Goal: Navigation & Orientation: Locate item on page

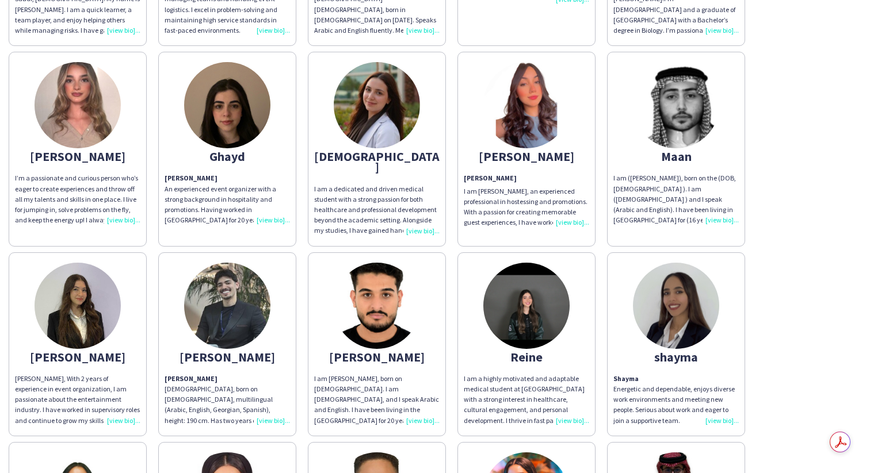
scroll to position [191, 0]
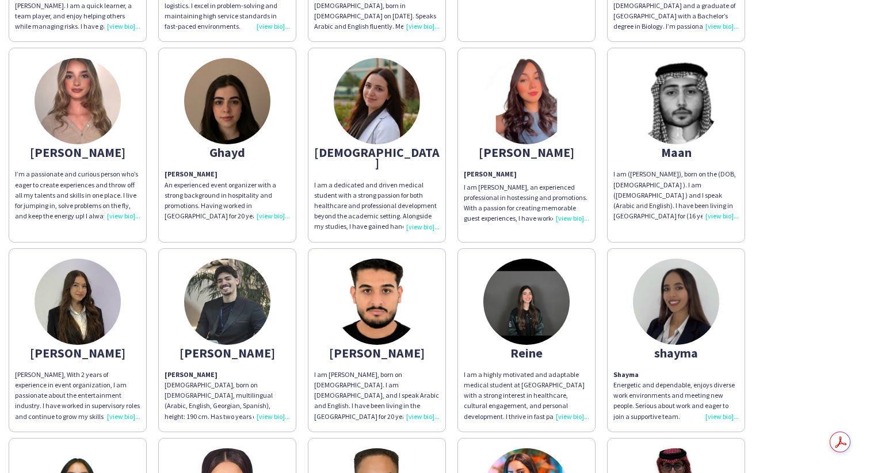
click at [688, 132] on img at bounding box center [676, 101] width 86 height 86
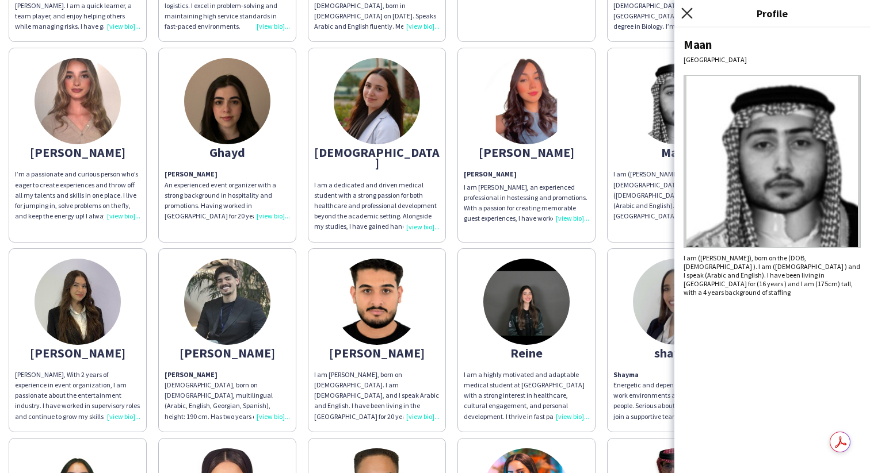
click at [686, 13] on icon at bounding box center [686, 12] width 11 height 11
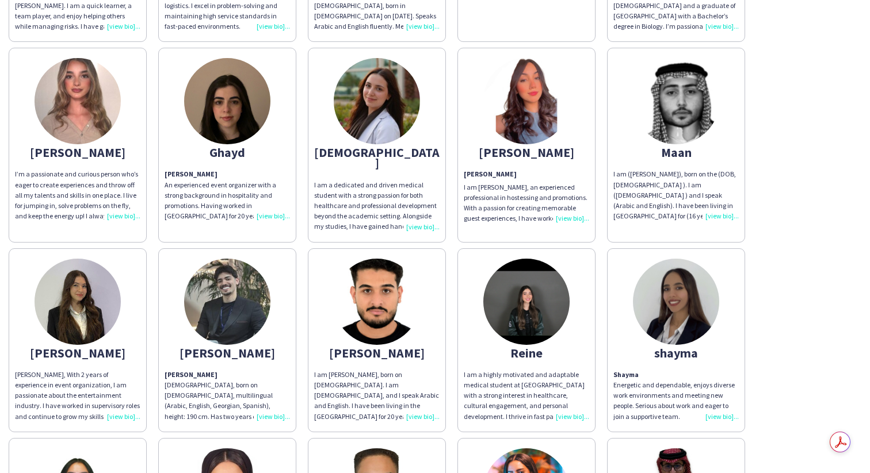
click at [699, 141] on app-share-pages-crew-card "Maan I am ([PERSON_NAME]), born on the (DOB, [DEMOGRAPHIC_DATA] ). I am ([DEMOG…" at bounding box center [676, 145] width 138 height 194
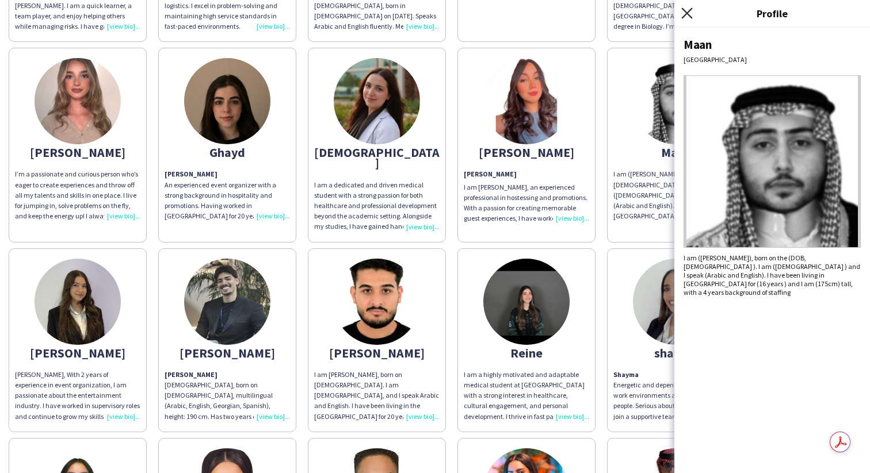
click at [691, 16] on icon "Close pop-in" at bounding box center [686, 12] width 11 height 11
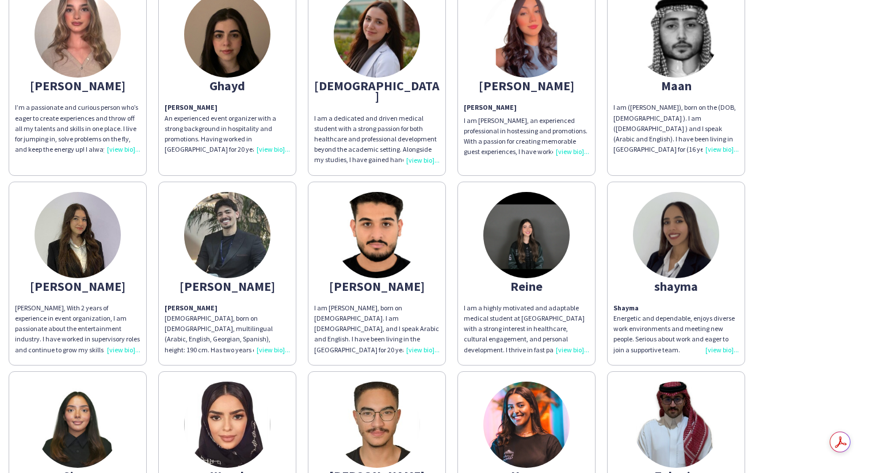
scroll to position [0, 0]
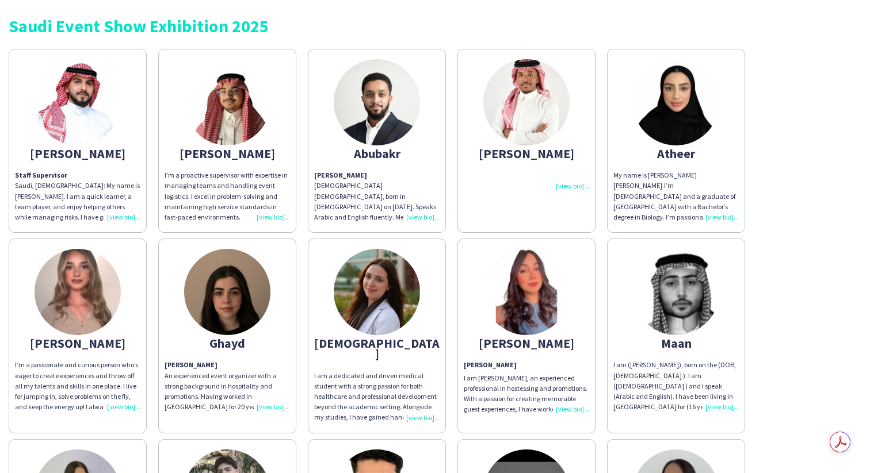
click at [573, 188] on div at bounding box center [526, 180] width 125 height 21
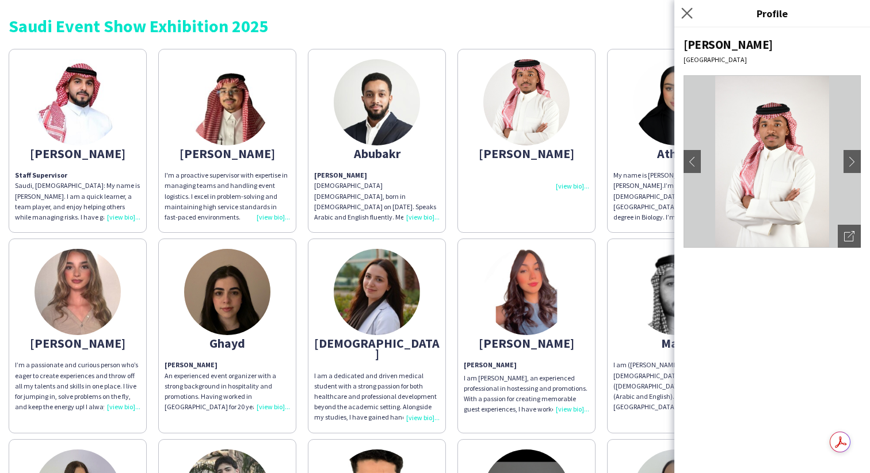
click at [692, 14] on icon "Close pop-in" at bounding box center [686, 12] width 11 height 11
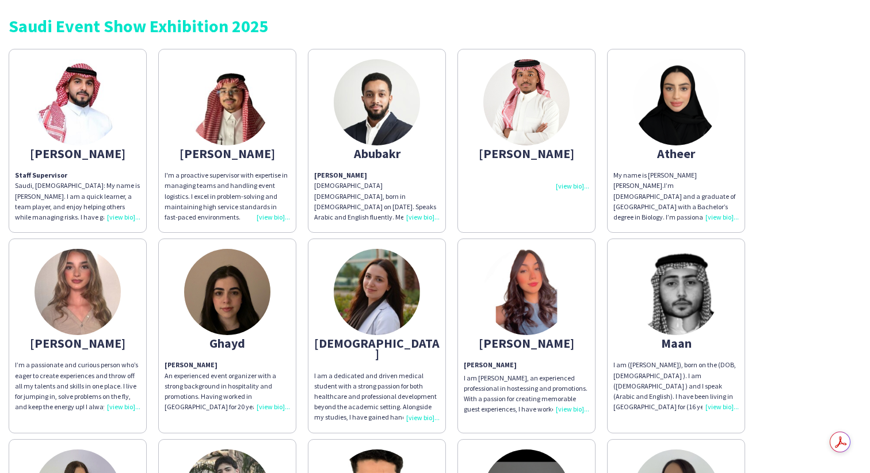
click at [395, 341] on div "[DEMOGRAPHIC_DATA]" at bounding box center [376, 348] width 125 height 21
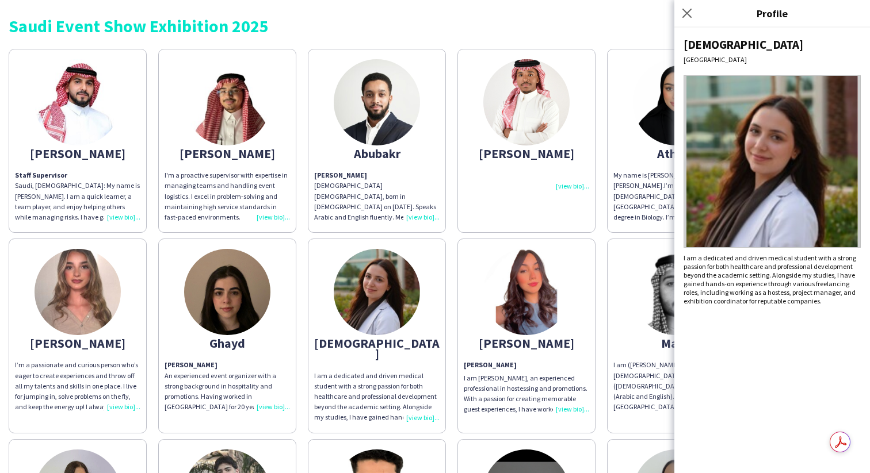
click at [694, 12] on div "Close pop-in" at bounding box center [688, 13] width 29 height 26
click at [690, 13] on icon "Close pop-in" at bounding box center [686, 12] width 11 height 11
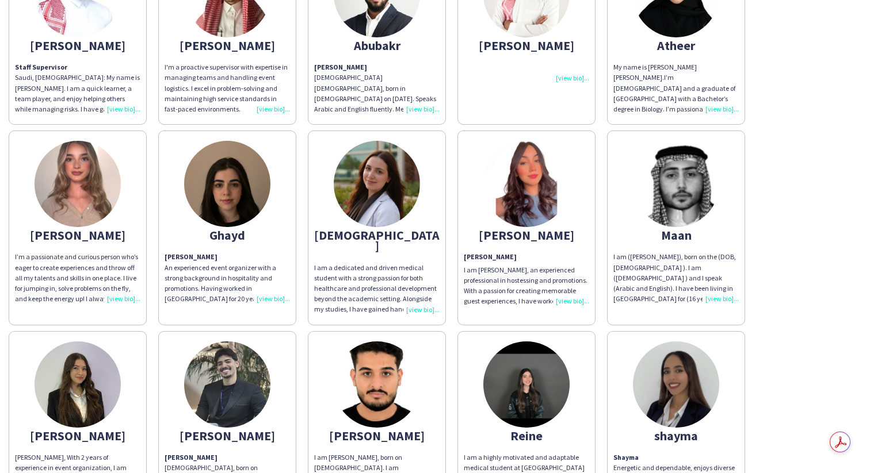
scroll to position [109, 0]
click at [539, 430] on div "Reine" at bounding box center [526, 435] width 125 height 10
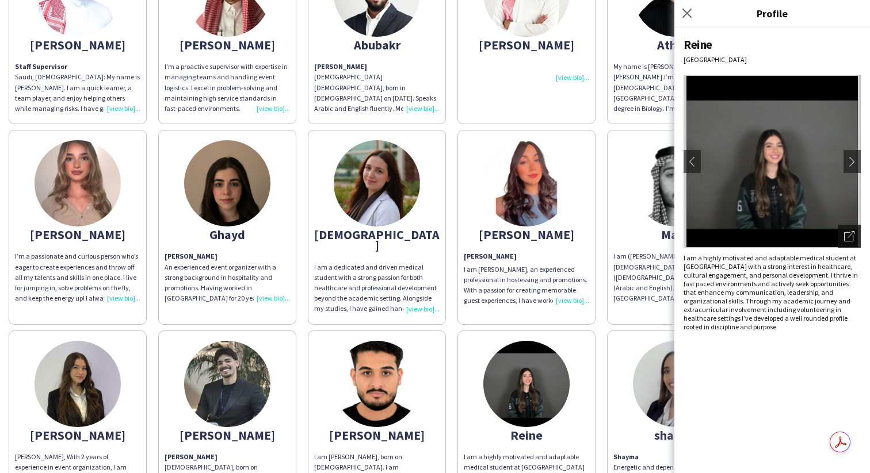
click at [848, 232] on icon at bounding box center [848, 236] width 9 height 9
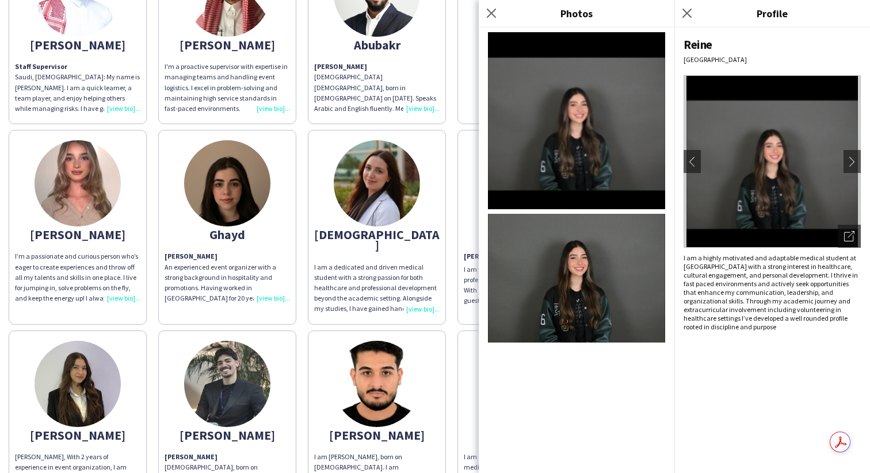
click at [569, 288] on img at bounding box center [576, 278] width 177 height 129
click at [688, 14] on icon "Close pop-in" at bounding box center [686, 12] width 11 height 11
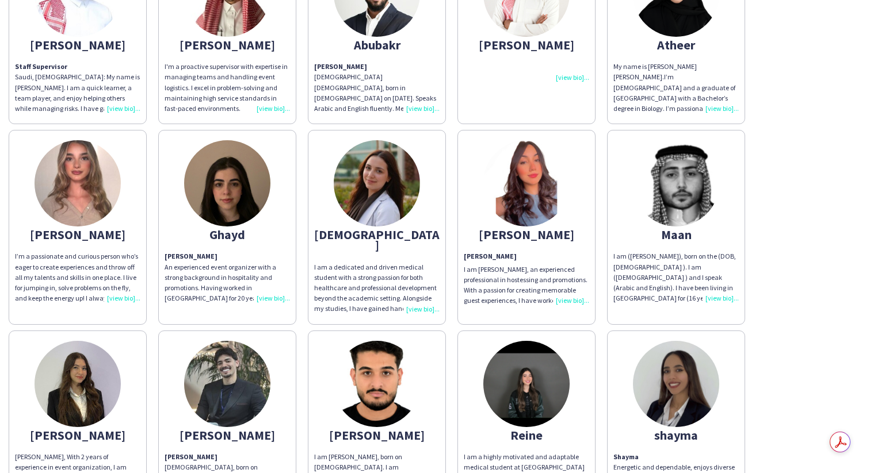
scroll to position [154, 0]
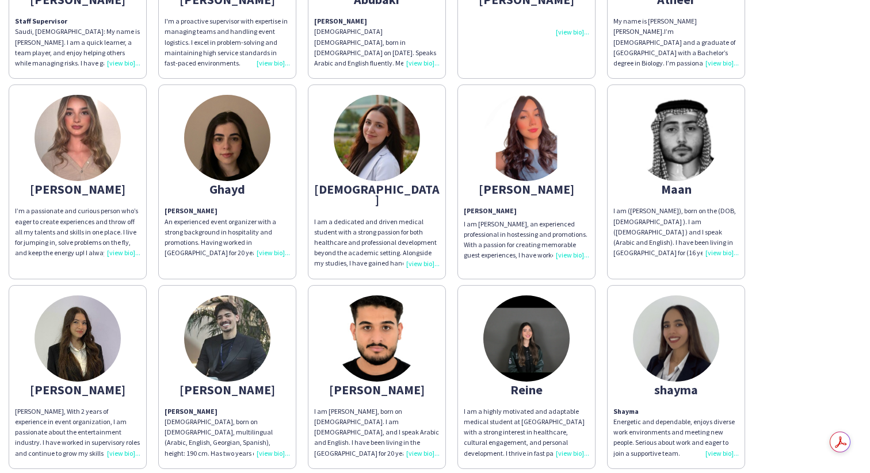
click at [396, 328] on img at bounding box center [377, 339] width 86 height 86
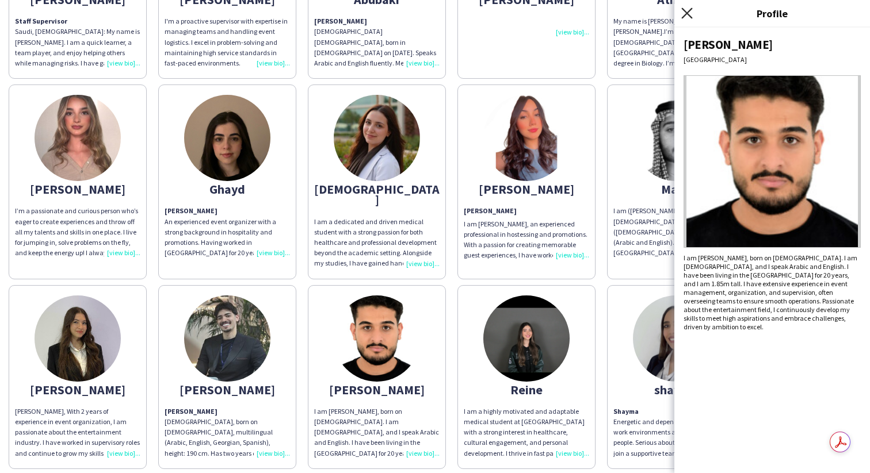
click at [690, 18] on icon "Close pop-in" at bounding box center [686, 12] width 11 height 11
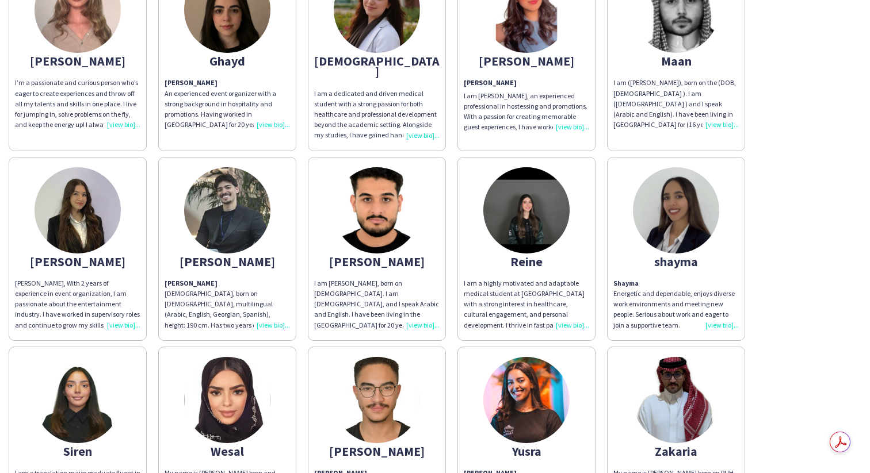
scroll to position [281, 0]
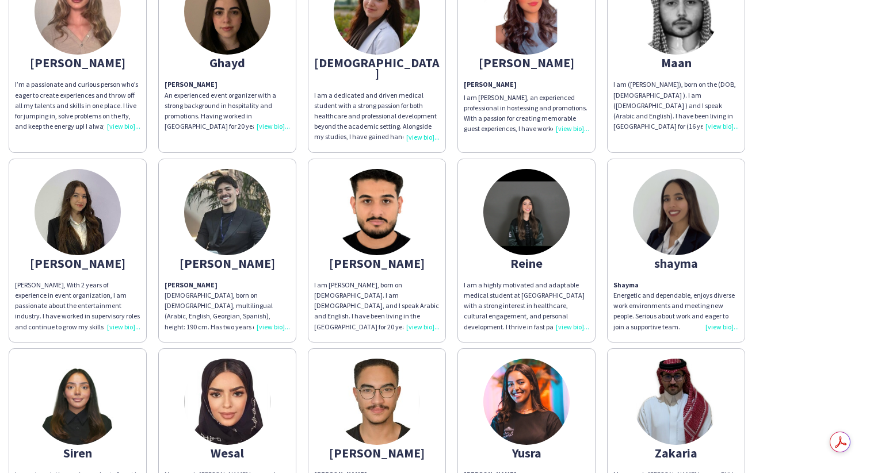
click at [539, 448] on div "Yusra" at bounding box center [526, 453] width 125 height 10
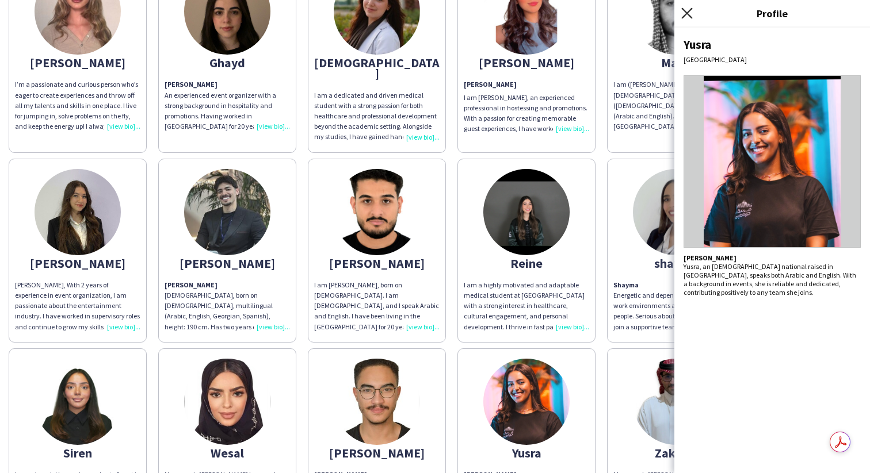
click at [685, 9] on icon "Close pop-in" at bounding box center [686, 12] width 11 height 11
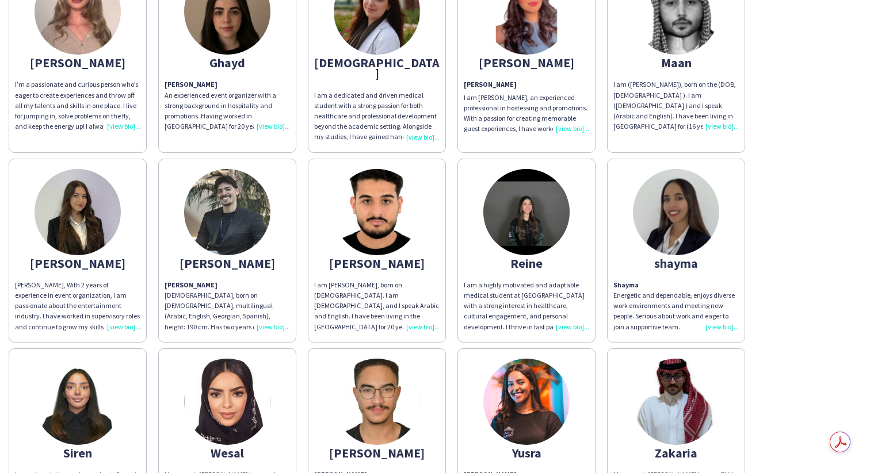
click at [253, 395] on img at bounding box center [227, 402] width 86 height 86
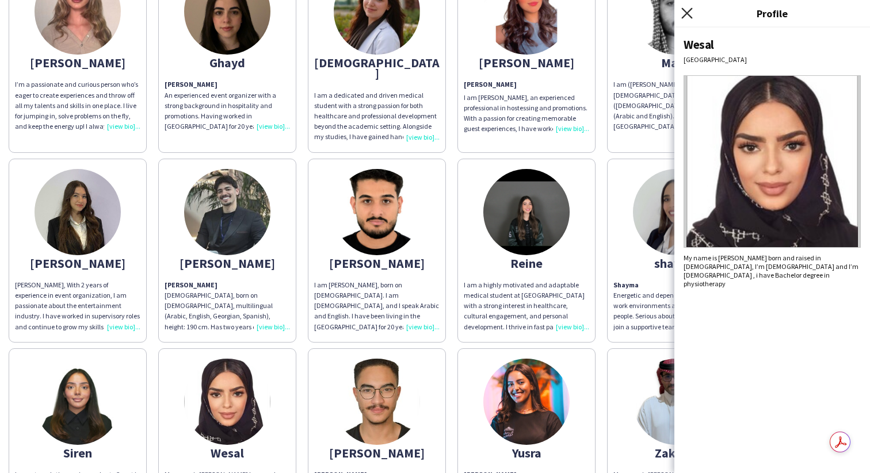
click at [690, 10] on icon at bounding box center [686, 12] width 11 height 11
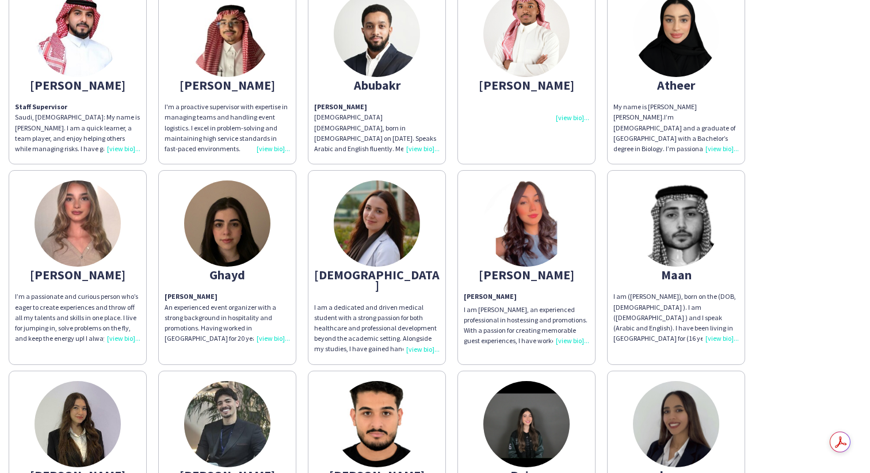
scroll to position [0, 0]
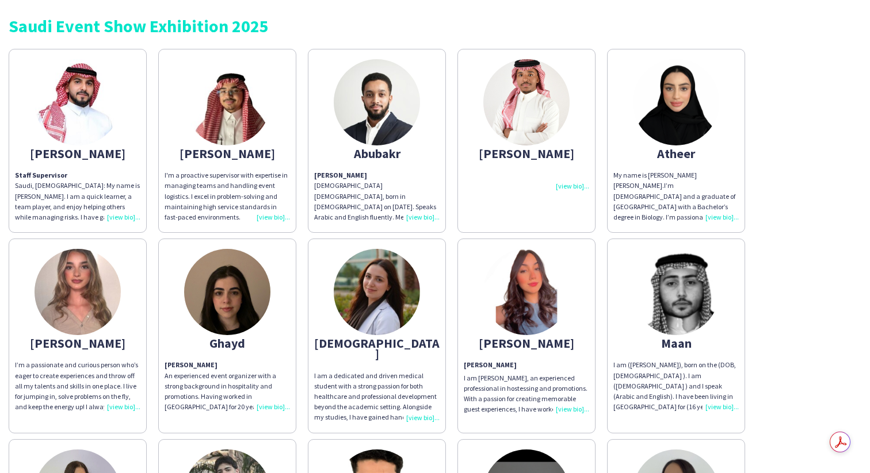
click at [76, 300] on img at bounding box center [78, 292] width 86 height 86
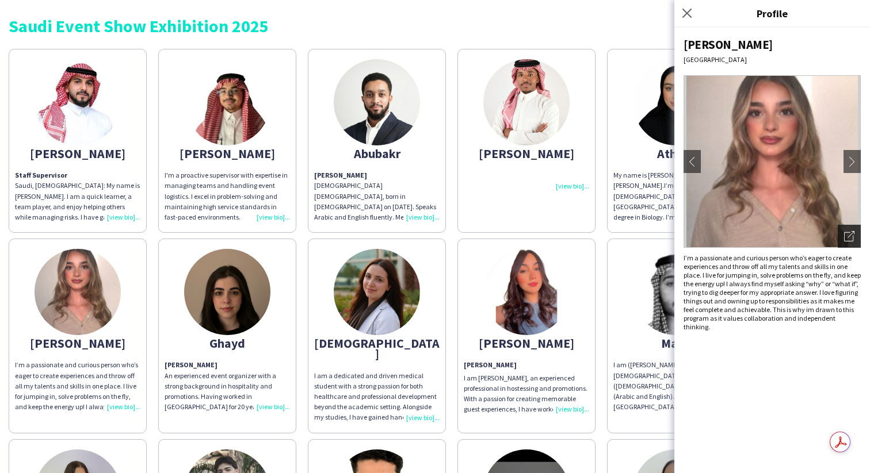
click at [842, 240] on div "Open photos pop-in" at bounding box center [848, 236] width 23 height 23
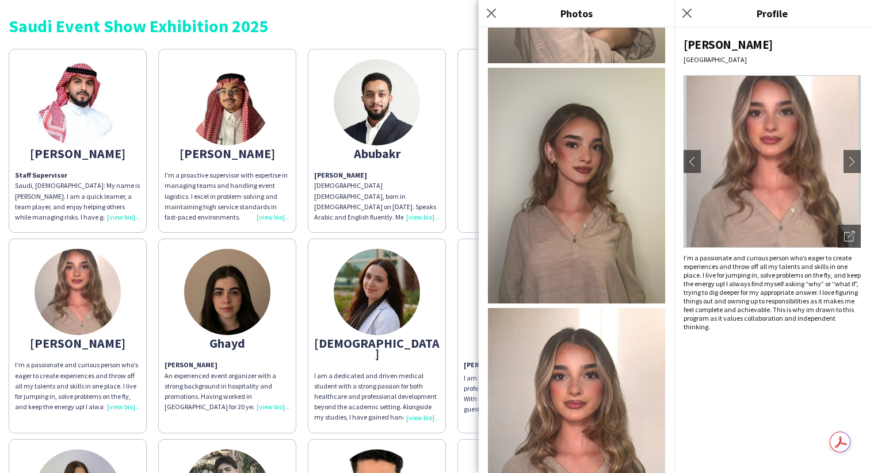
scroll to position [683, 0]
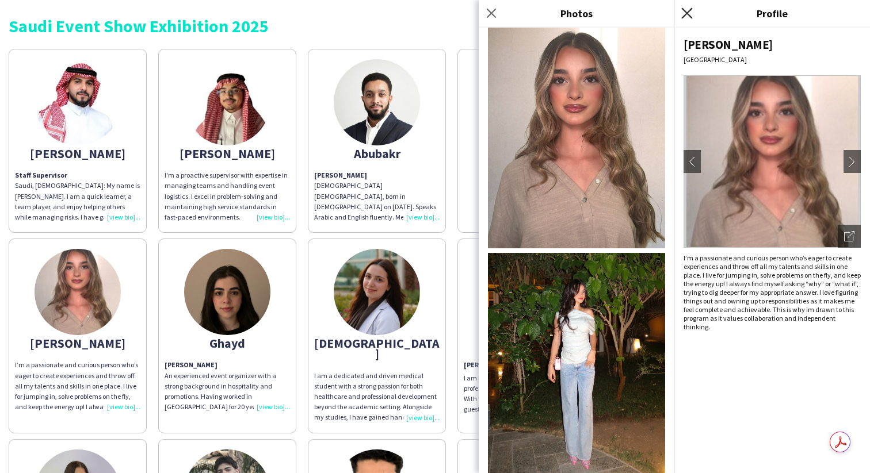
click at [684, 12] on icon "Close pop-in" at bounding box center [686, 12] width 11 height 11
